Goal: Information Seeking & Learning: Learn about a topic

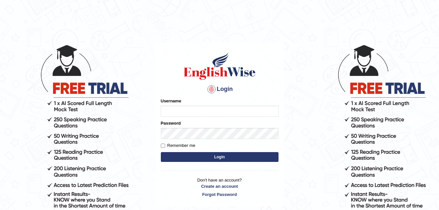
type input "0424979099"
click at [162, 146] on input "Remember me" at bounding box center [163, 145] width 4 height 4
checkbox input "true"
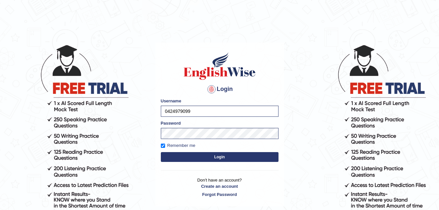
click at [218, 156] on button "Login" at bounding box center [220, 157] width 118 height 10
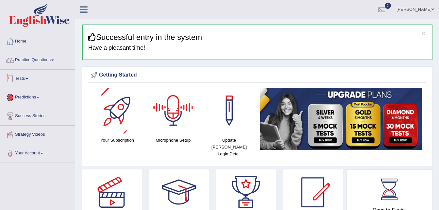
click at [39, 58] on link "Practice Questions" at bounding box center [37, 59] width 74 height 16
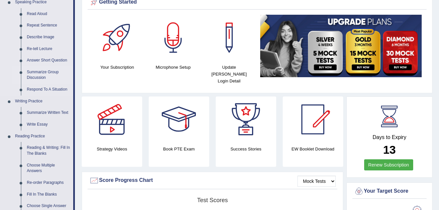
scroll to position [98, 0]
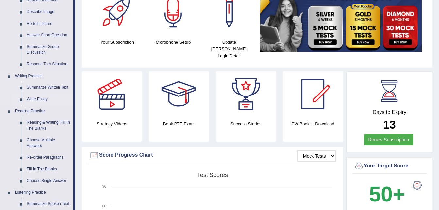
click at [43, 98] on link "Write Essay" at bounding box center [48, 99] width 49 height 12
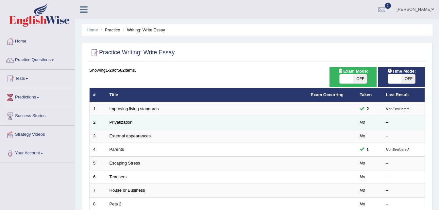
click at [121, 122] on link "Privatization" at bounding box center [120, 122] width 23 height 5
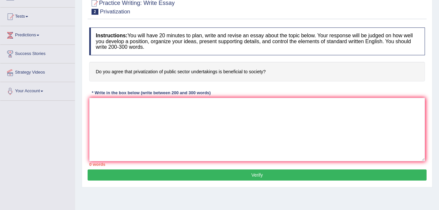
scroll to position [65, 0]
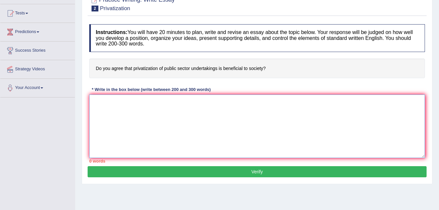
click at [122, 108] on textarea at bounding box center [257, 125] width 336 height 63
paste textarea "Loremi Dolorsit ame conse adipisc, [el] se doeius temporinc. Utlabo etdolorem a…"
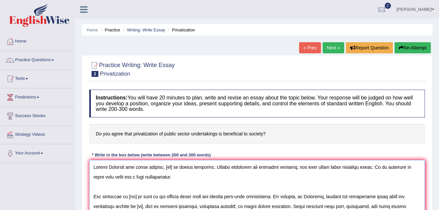
scroll to position [33, 0]
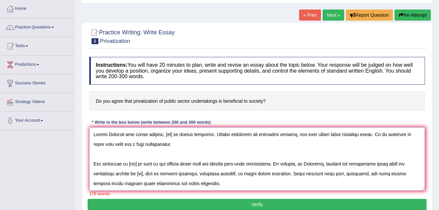
click at [176, 134] on textarea at bounding box center [257, 158] width 336 height 63
drag, startPoint x: 268, startPoint y: 101, endPoint x: 140, endPoint y: 101, distance: 128.1
click at [140, 101] on h4 "Do you agree that privatization of public sector undertakings is beneficial to …" at bounding box center [257, 101] width 336 height 20
click at [84, 146] on div "Practice Writing: Write Essay 2 Privatization Instructions: You will have 20 mi…" at bounding box center [257, 119] width 351 height 194
click at [175, 134] on textarea at bounding box center [257, 158] width 336 height 63
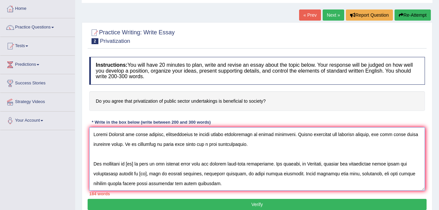
drag, startPoint x: 141, startPoint y: 163, endPoint x: 130, endPoint y: 164, distance: 10.5
click at [130, 164] on textarea at bounding box center [257, 158] width 336 height 63
click at [249, 135] on textarea at bounding box center [257, 158] width 336 height 63
drag, startPoint x: 250, startPoint y: 135, endPoint x: 191, endPoint y: 133, distance: 58.9
click at [191, 133] on textarea at bounding box center [257, 158] width 336 height 63
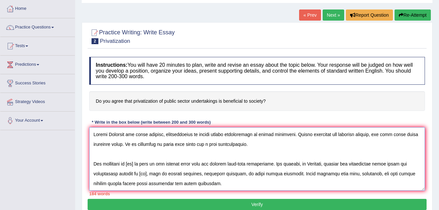
click at [189, 133] on textarea at bounding box center [257, 158] width 336 height 63
drag, startPoint x: 190, startPoint y: 134, endPoint x: 165, endPoint y: 136, distance: 24.6
click at [165, 136] on textarea at bounding box center [257, 158] width 336 height 63
click at [141, 164] on textarea at bounding box center [257, 158] width 336 height 63
paste textarea "privatization"
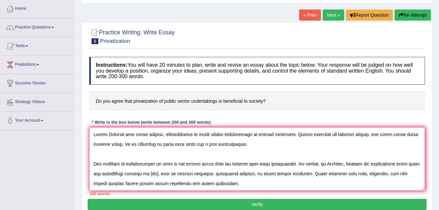
drag, startPoint x: 250, startPoint y: 135, endPoint x: 191, endPoint y: 138, distance: 59.2
click at [191, 138] on textarea at bounding box center [257, 158] width 336 height 63
click at [155, 164] on textarea at bounding box center [257, 158] width 336 height 63
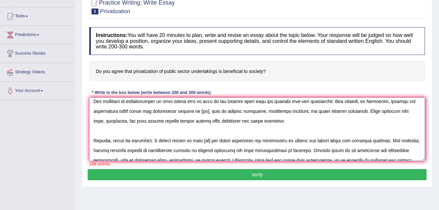
scroll to position [65, 0]
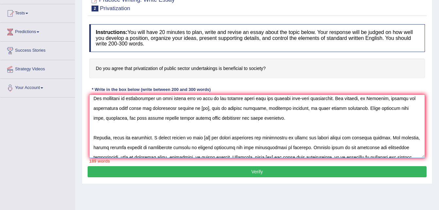
click at [206, 108] on textarea at bounding box center [257, 125] width 336 height 63
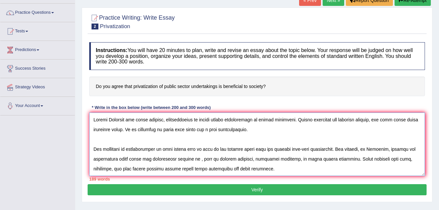
scroll to position [33, 0]
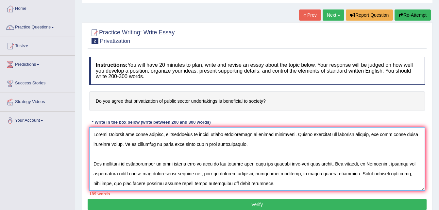
drag, startPoint x: 165, startPoint y: 135, endPoint x: 250, endPoint y: 138, distance: 85.3
click at [250, 138] on textarea at bounding box center [257, 158] width 336 height 63
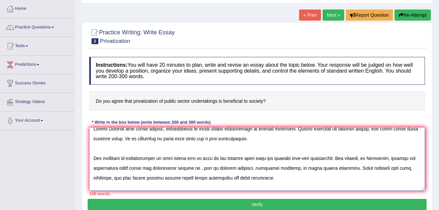
scroll to position [0, 0]
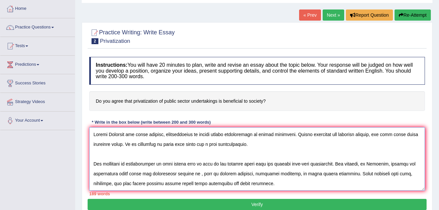
click at [297, 148] on textarea at bounding box center [257, 158] width 336 height 63
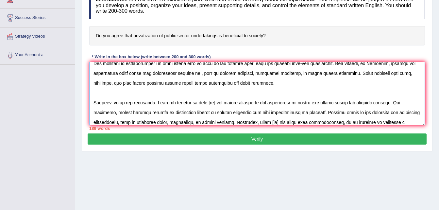
scroll to position [39, 0]
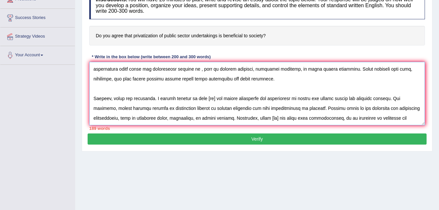
drag, startPoint x: 222, startPoint y: 98, endPoint x: 211, endPoint y: 99, distance: 10.8
click at [211, 99] on textarea at bounding box center [257, 93] width 336 height 63
paste textarea "privatization of public sector undertakings"
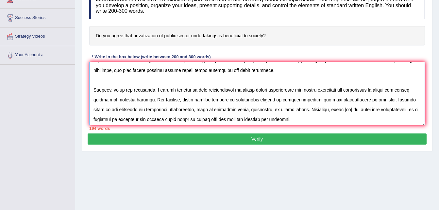
scroll to position [52, 0]
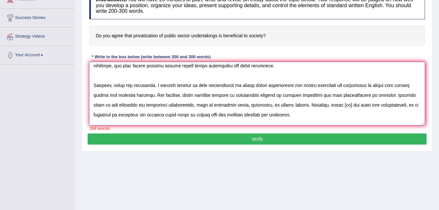
click at [352, 105] on textarea at bounding box center [257, 93] width 336 height 63
paste textarea "privatization of public sector undertakings"
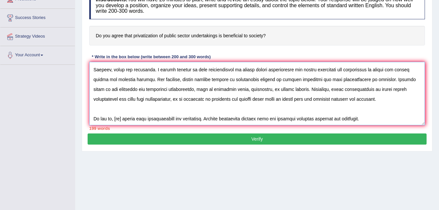
scroll to position [69, 0]
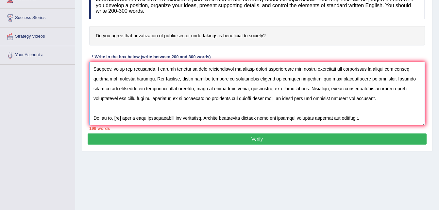
drag, startPoint x: 128, startPoint y: 118, endPoint x: 117, endPoint y: 119, distance: 11.9
click at [117, 119] on textarea at bounding box center [257, 93] width 336 height 63
paste textarea "privatization of public sector undertakings"
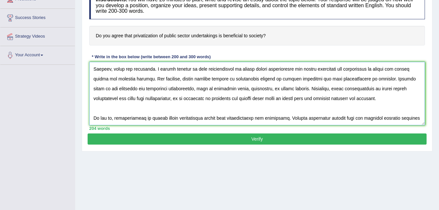
scroll to position [78, 0]
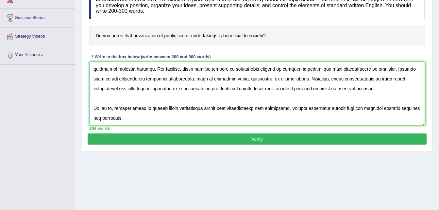
type textarea "Across [GEOGRAPHIC_DATA] and other regions, privatization of public sector unde…"
click at [253, 138] on button "Verify" at bounding box center [257, 138] width 339 height 11
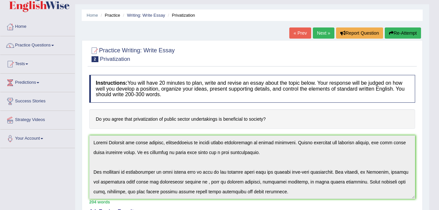
scroll to position [0, 0]
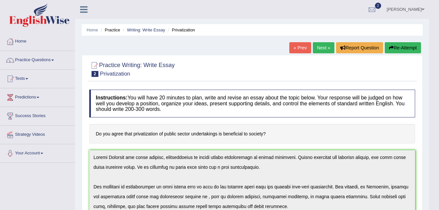
click at [401, 45] on button "Re-Attempt" at bounding box center [403, 47] width 36 height 11
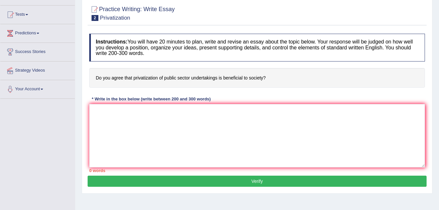
scroll to position [65, 0]
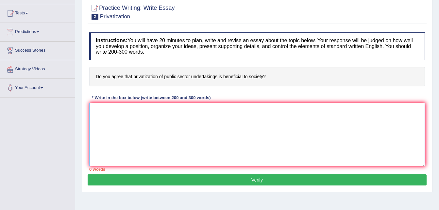
click at [130, 114] on textarea at bounding box center [257, 134] width 336 height 63
paste textarea "Across [GEOGRAPHIC_DATA] and other regions, privatization of public sector unde…"
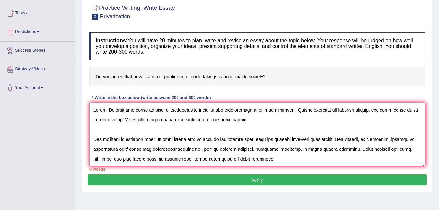
scroll to position [74, 0]
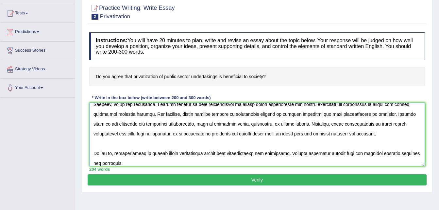
click at [201, 153] on textarea at bounding box center [257, 134] width 336 height 63
click at [237, 122] on textarea at bounding box center [257, 134] width 336 height 63
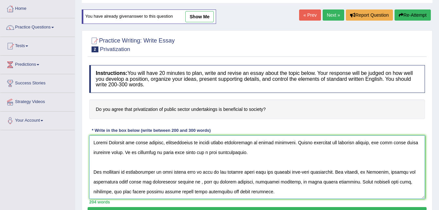
scroll to position [131, 0]
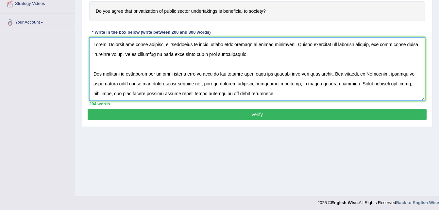
click at [401, 74] on textarea at bounding box center [257, 68] width 336 height 63
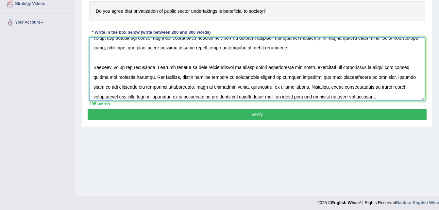
scroll to position [78, 0]
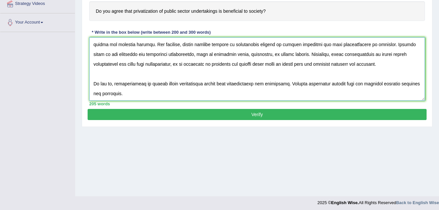
click at [117, 84] on textarea at bounding box center [257, 68] width 336 height 63
drag, startPoint x: 197, startPoint y: 85, endPoint x: 171, endPoint y: 85, distance: 25.5
click at [171, 85] on textarea at bounding box center [257, 68] width 336 height 63
drag, startPoint x: 165, startPoint y: 83, endPoint x: 140, endPoint y: 85, distance: 25.9
click at [140, 85] on textarea at bounding box center [257, 68] width 336 height 63
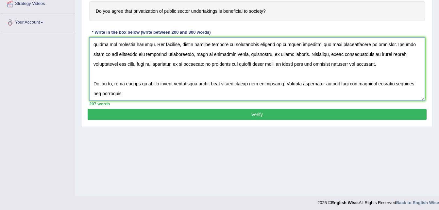
click at [143, 82] on textarea at bounding box center [257, 68] width 336 height 63
click at [144, 83] on textarea at bounding box center [257, 68] width 336 height 63
click at [194, 84] on textarea at bounding box center [257, 68] width 336 height 63
paste textarea "privatization"
type textarea "Across [GEOGRAPHIC_DATA] and other regions, privatization of public sector unde…"
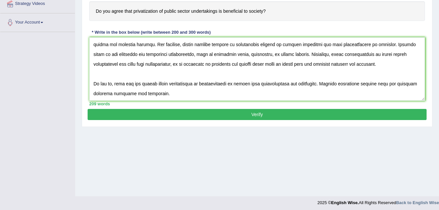
click at [257, 113] on button "Verify" at bounding box center [257, 114] width 339 height 11
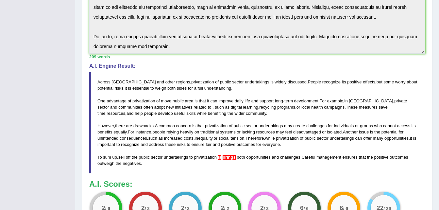
scroll to position [229, 0]
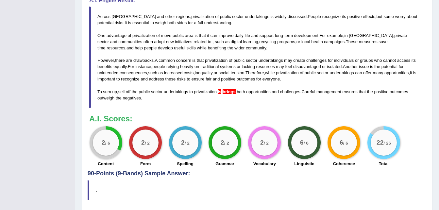
click at [169, 57] on blockquote "Across [GEOGRAPHIC_DATA] and other regions , privatization of public sector und…" at bounding box center [257, 57] width 336 height 101
